Goal: Information Seeking & Learning: Learn about a topic

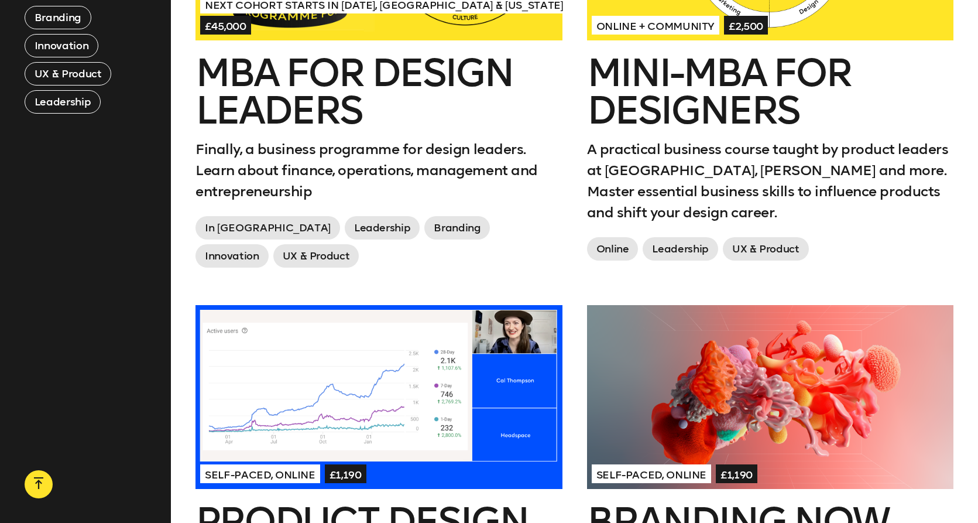
scroll to position [422, 0]
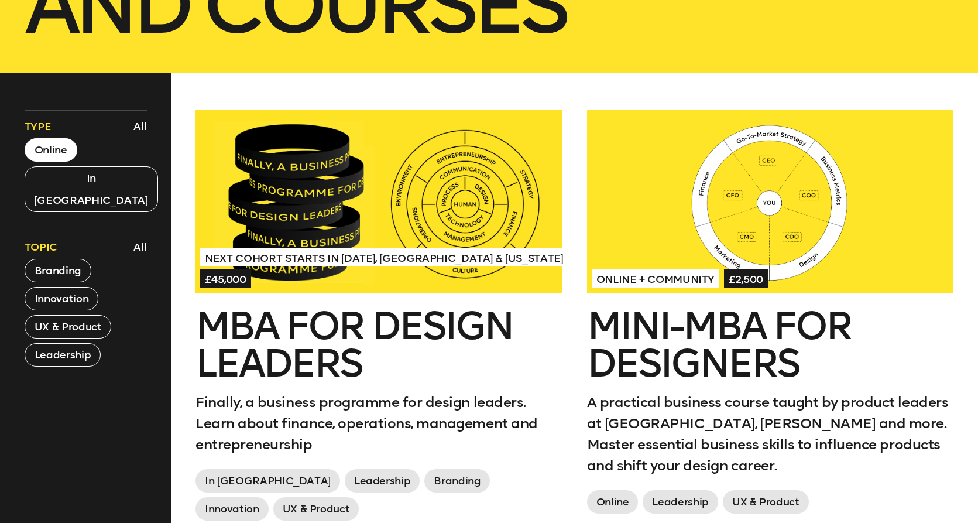
click at [60, 145] on button "Online" at bounding box center [51, 149] width 53 height 23
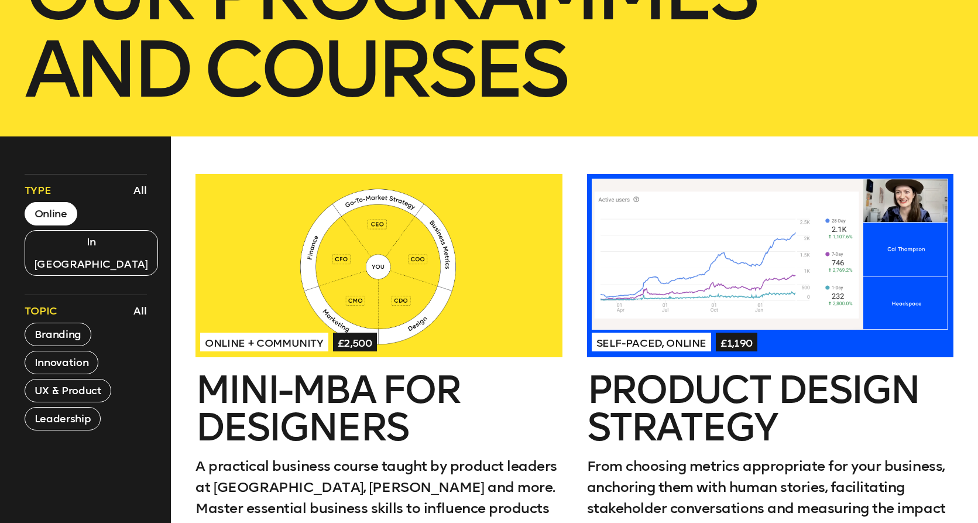
scroll to position [361, 0]
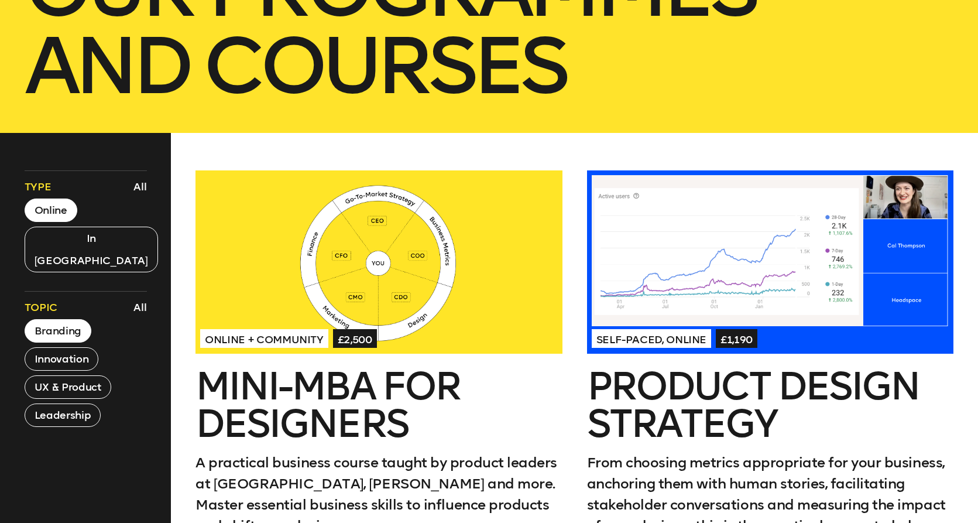
click at [67, 319] on button "Branding" at bounding box center [58, 330] width 67 height 23
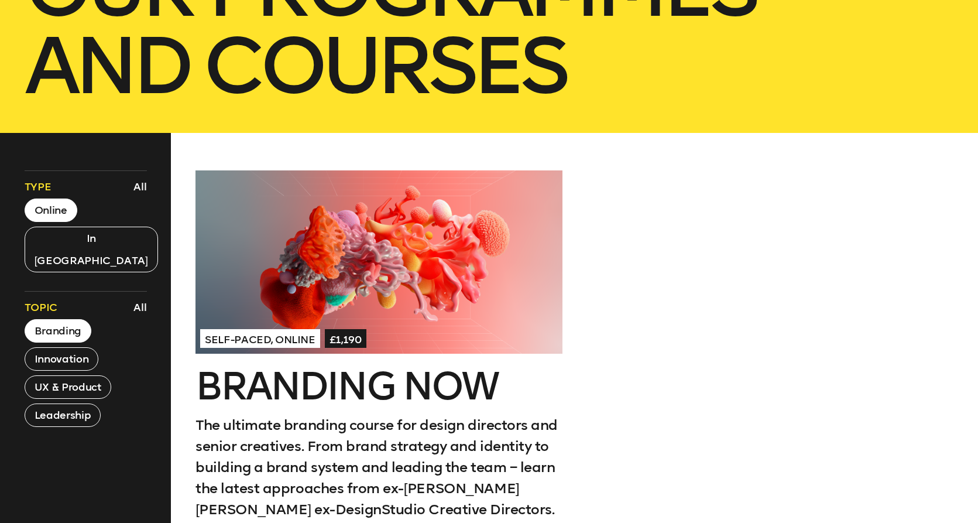
click at [63, 319] on button "Branding" at bounding box center [58, 330] width 67 height 23
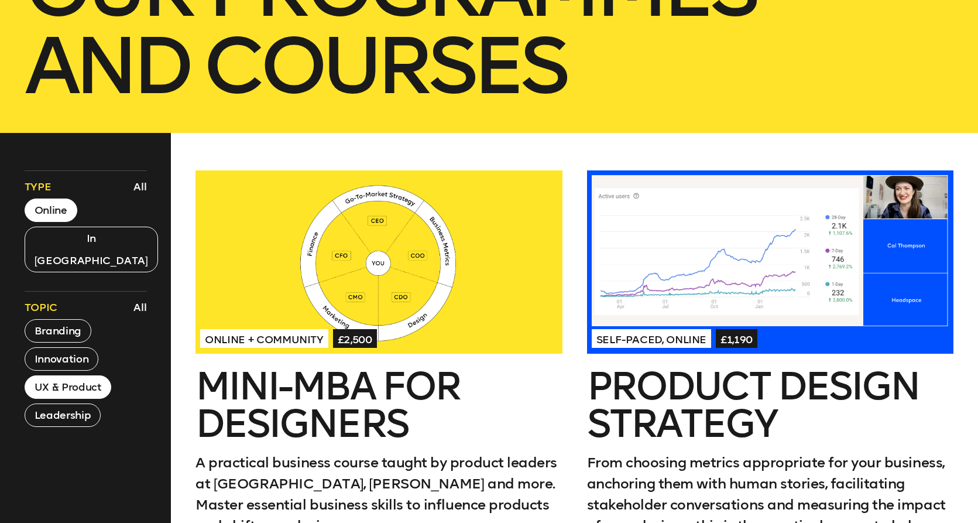
click at [66, 375] on button "UX & Product" at bounding box center [68, 386] width 87 height 23
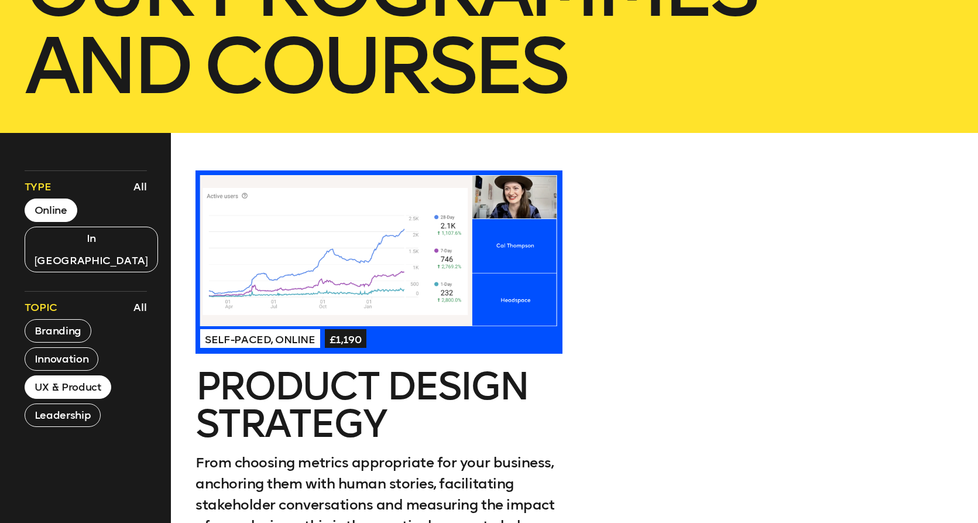
click at [66, 375] on button "UX & Product" at bounding box center [68, 386] width 87 height 23
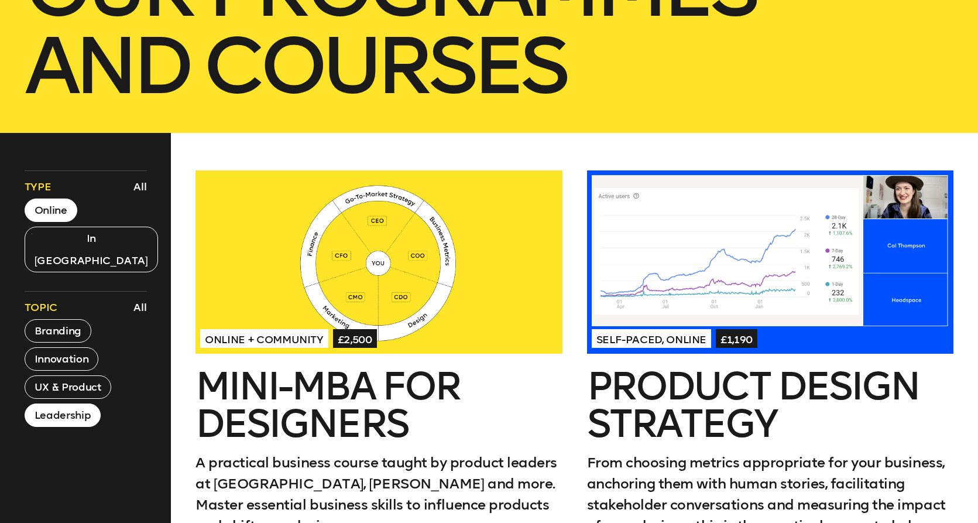
click at [68, 403] on button "Leadership" at bounding box center [63, 414] width 76 height 23
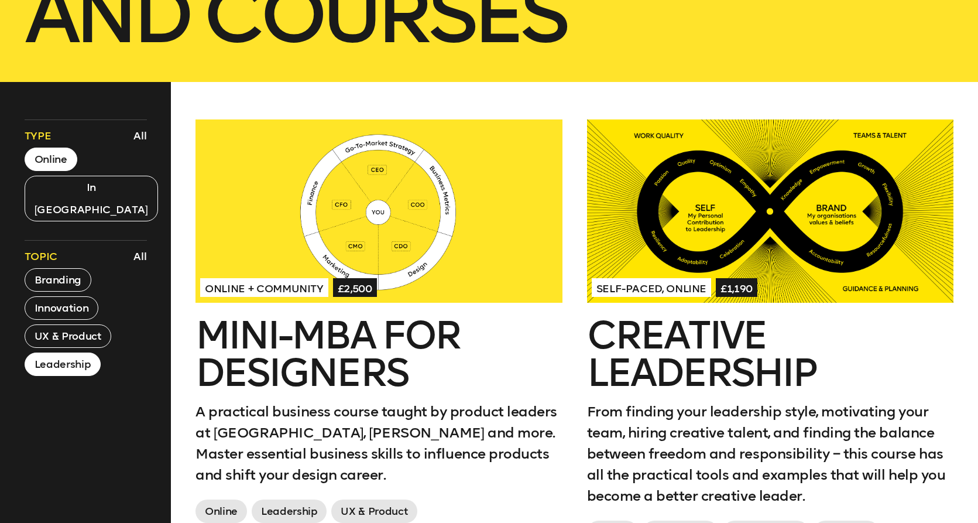
scroll to position [410, 0]
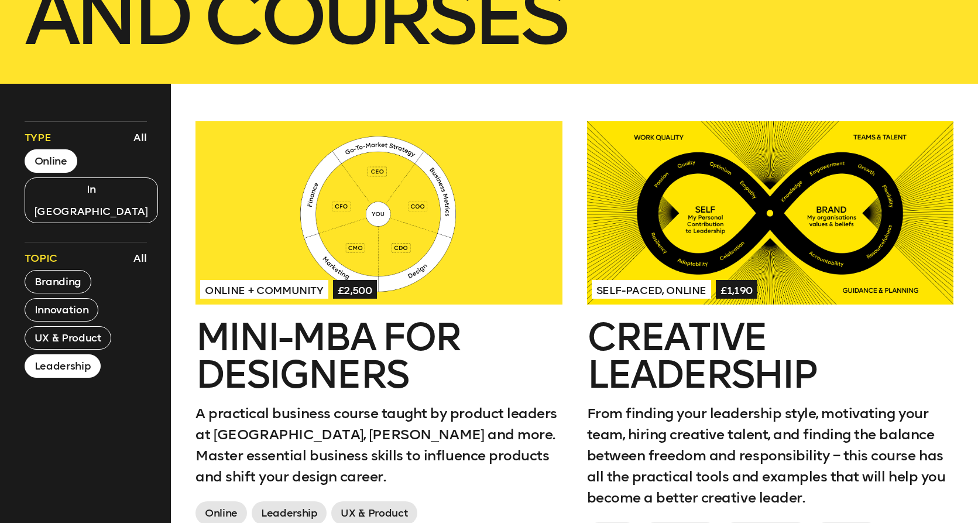
click at [420, 235] on div at bounding box center [379, 212] width 367 height 183
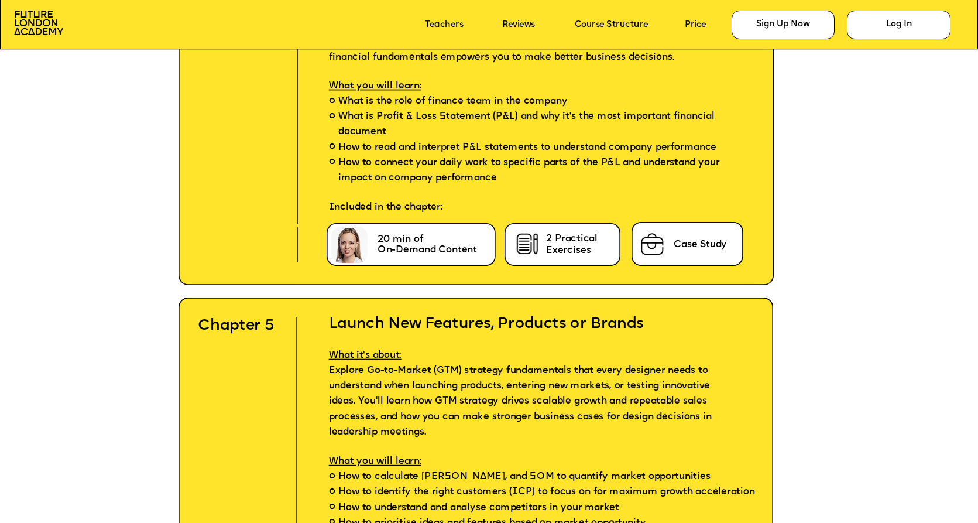
scroll to position [4302, 0]
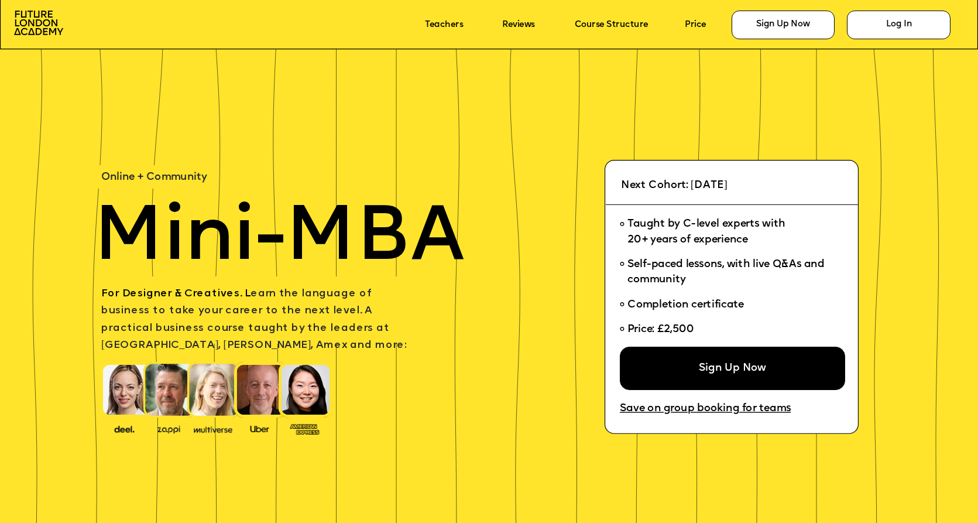
scroll to position [7834, 0]
